Goal: Check status

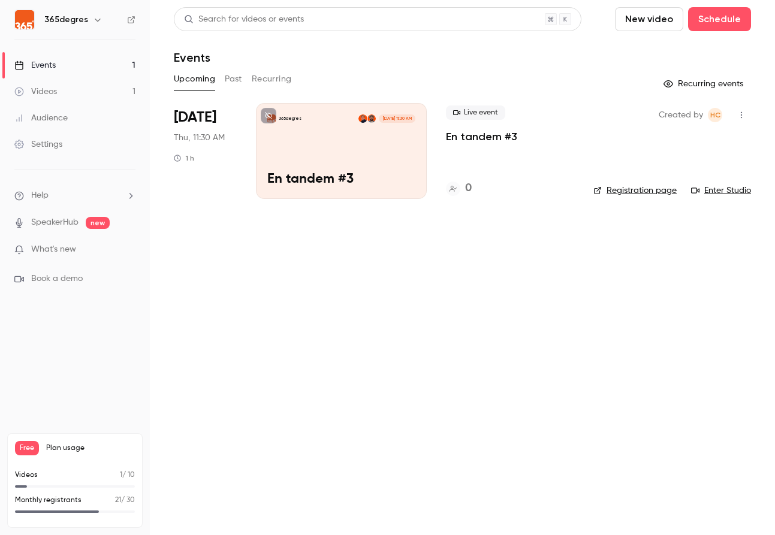
click at [231, 80] on button "Past" at bounding box center [233, 79] width 17 height 19
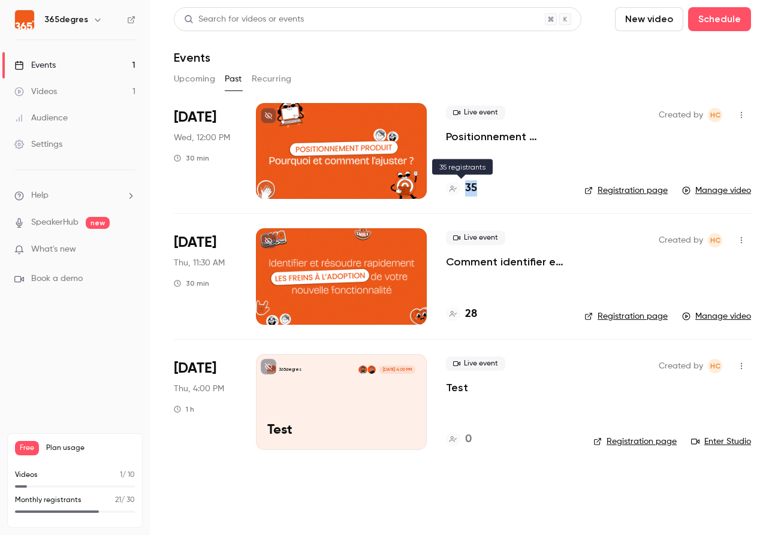
click at [469, 185] on h4 "35" at bounding box center [471, 188] width 12 height 16
